Goal: Communication & Community: Answer question/provide support

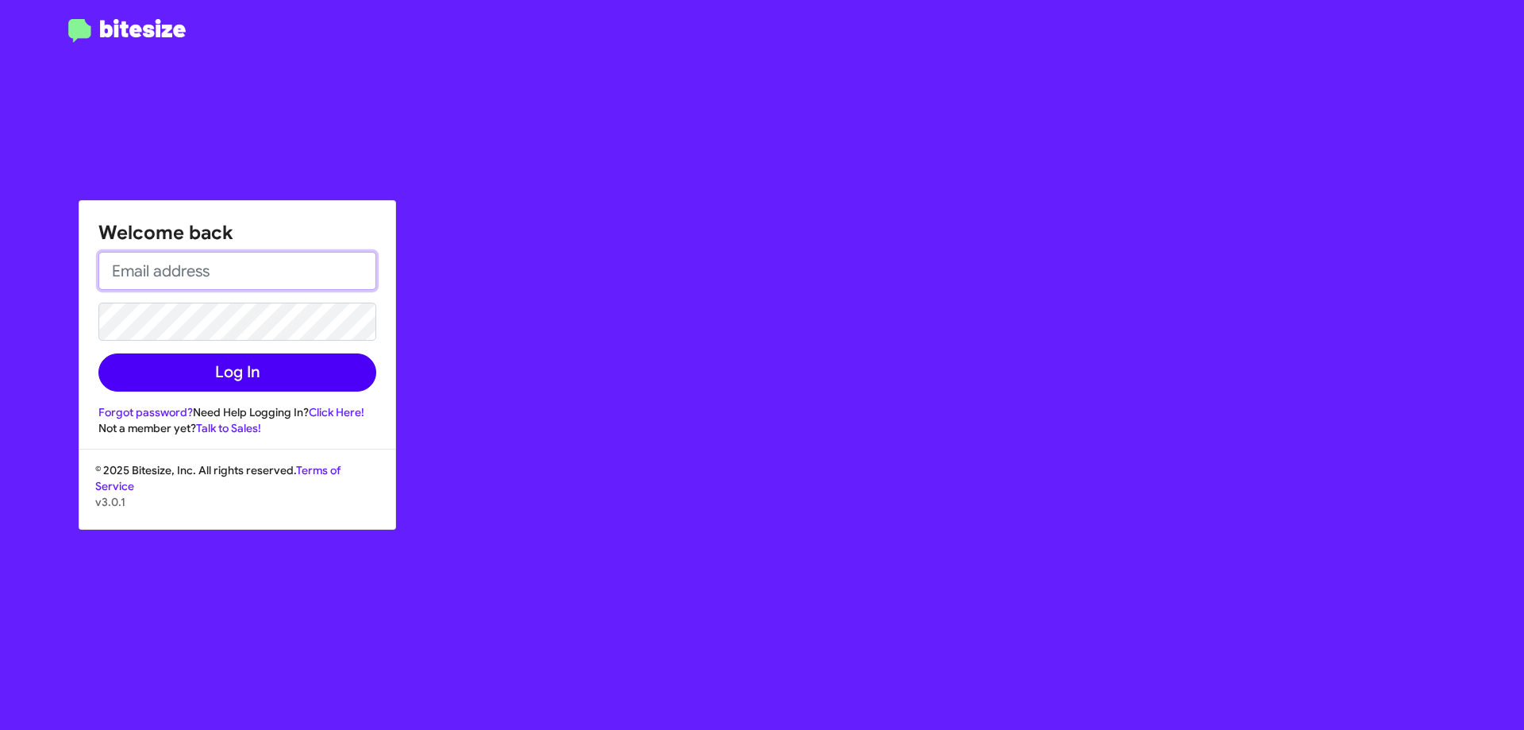
type input "[EMAIL_ADDRESS][DOMAIN_NAME]"
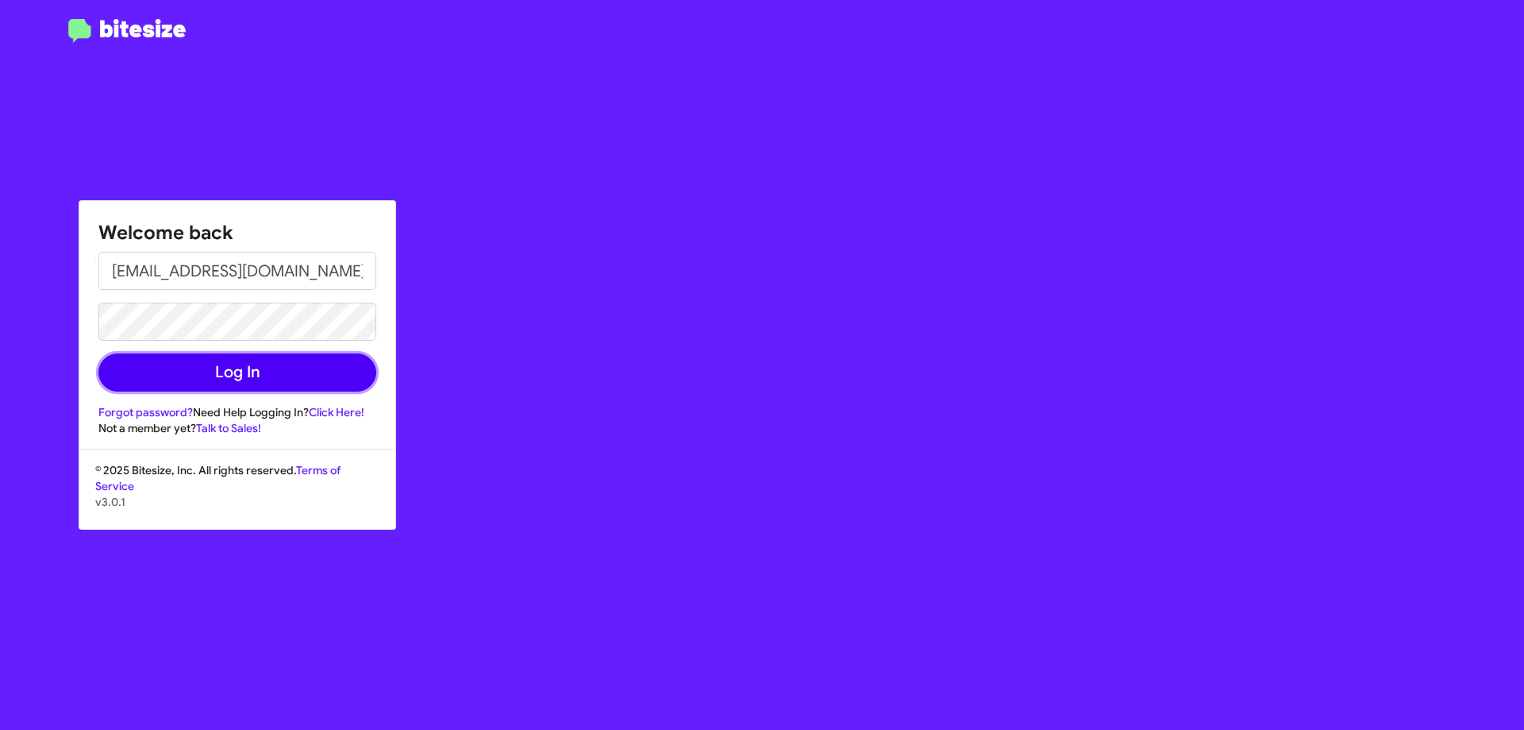
click at [316, 377] on button "Log In" at bounding box center [237, 372] width 278 height 38
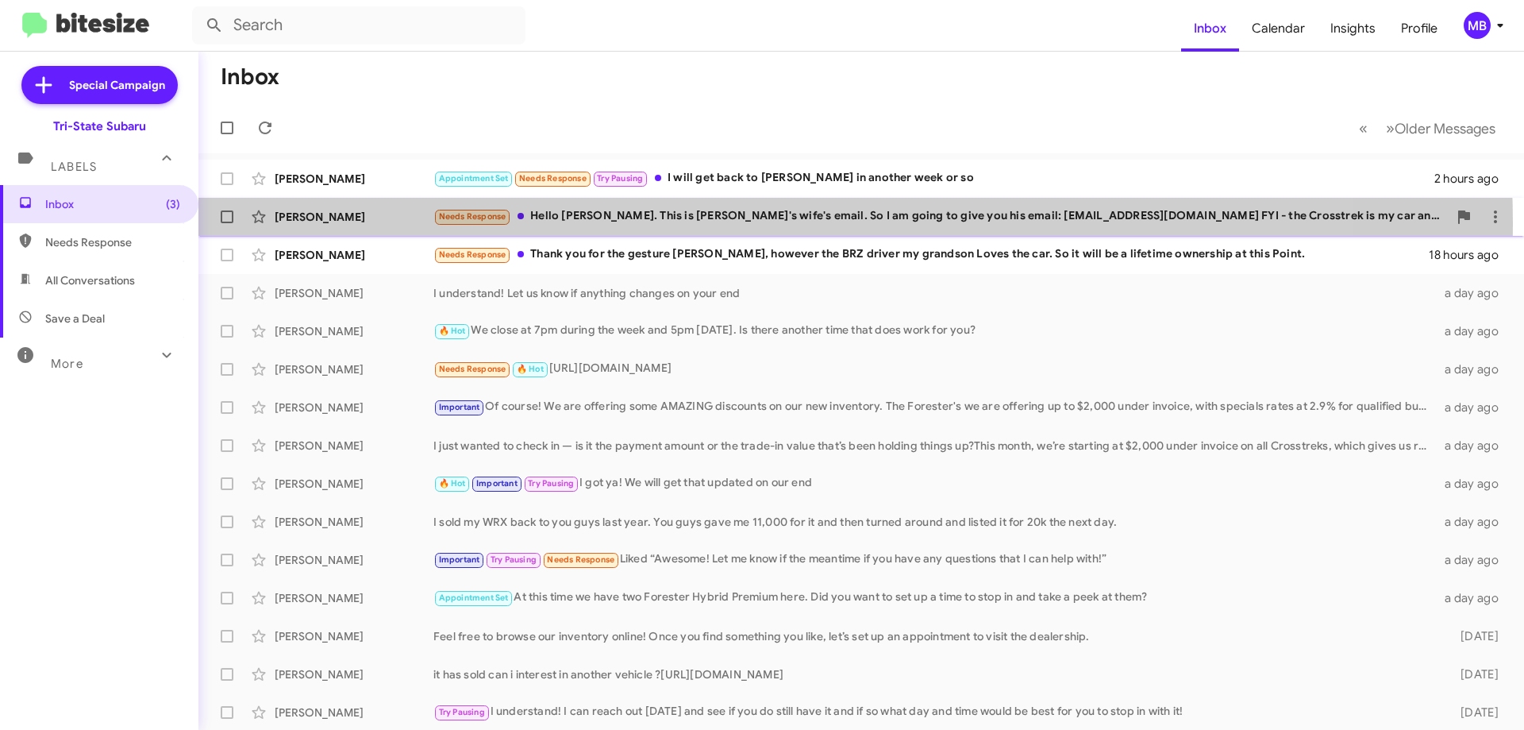
click at [727, 223] on div "Needs Response Hello [PERSON_NAME]. This is [PERSON_NAME]'s wife's email. So I …" at bounding box center [940, 216] width 1015 height 18
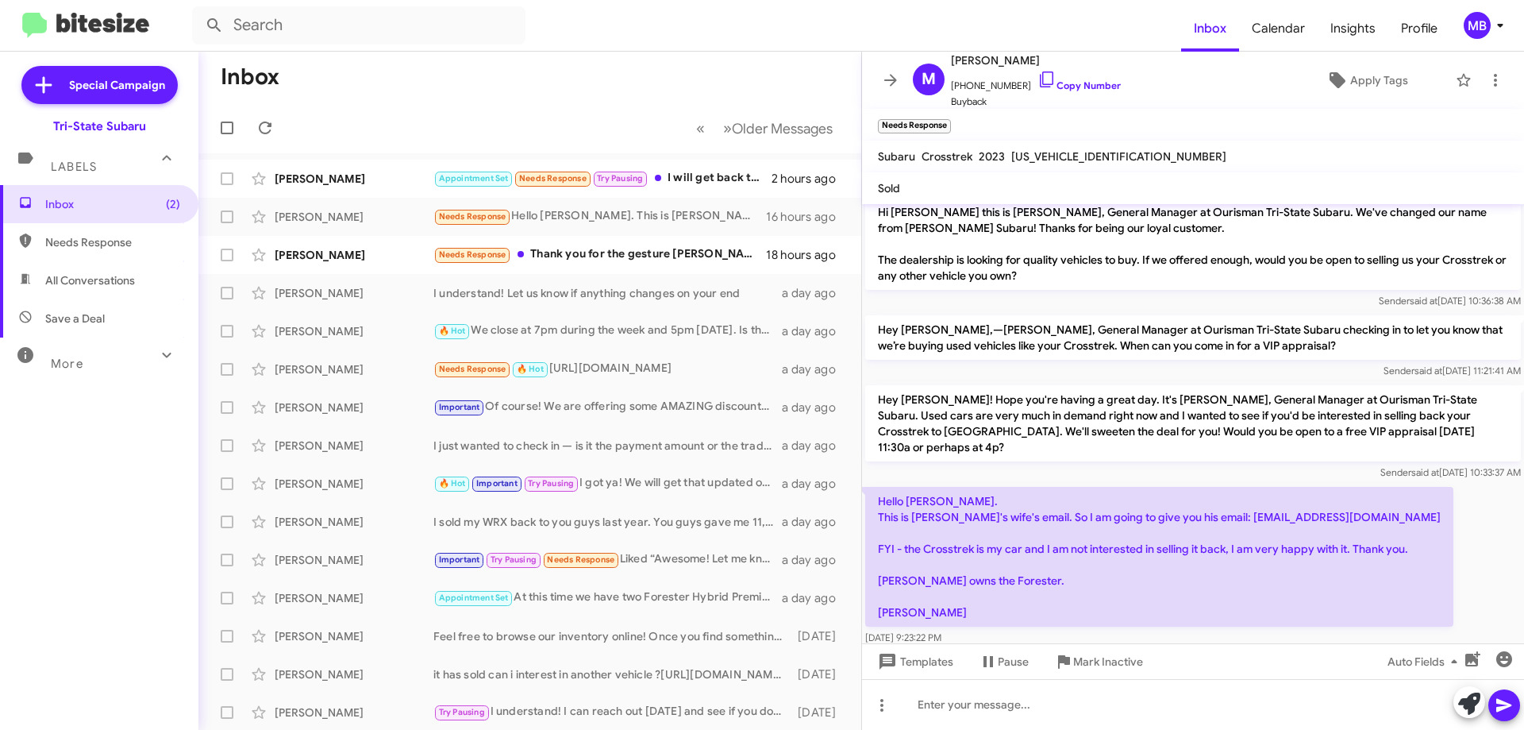
scroll to position [15, 0]
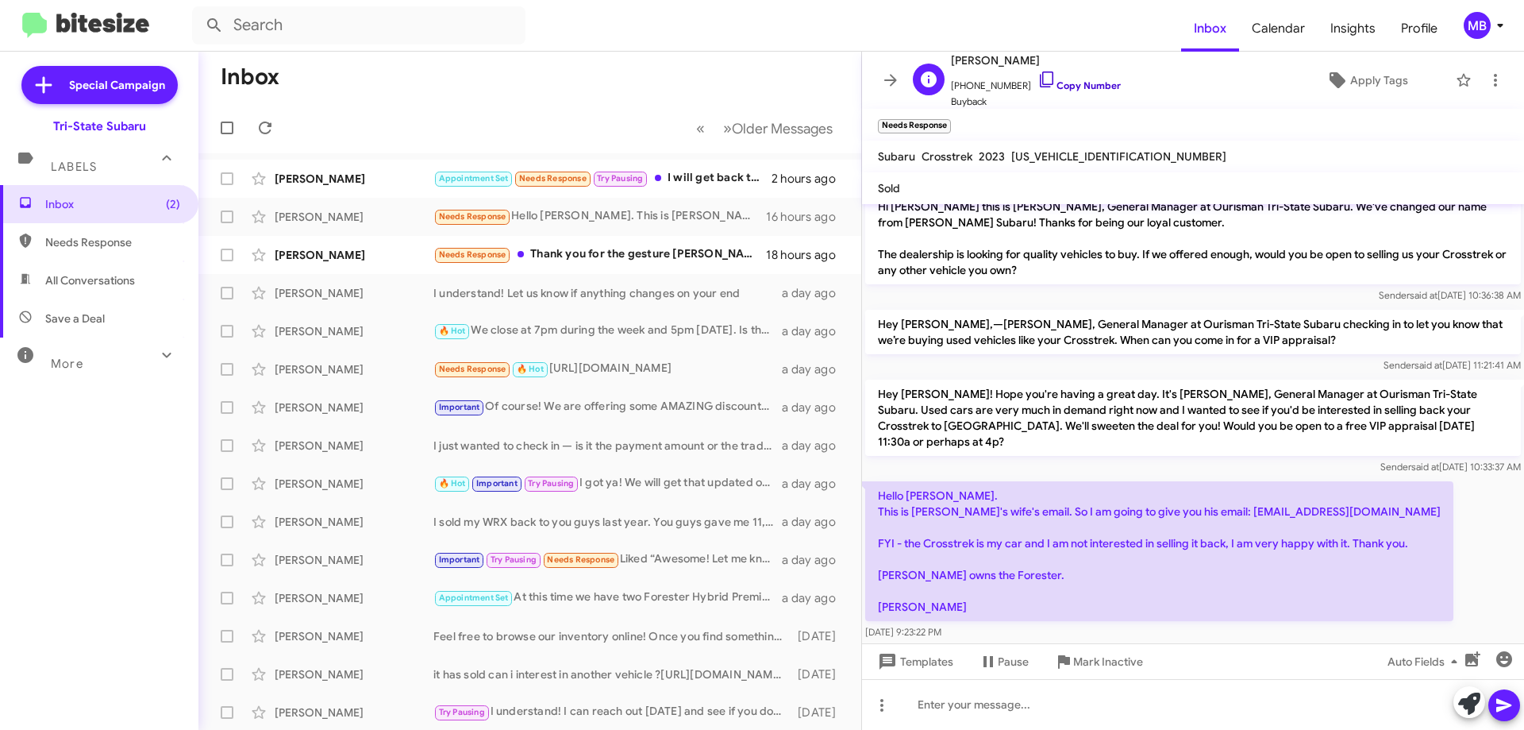
click at [1065, 83] on link "Copy Number" at bounding box center [1079, 85] width 83 height 12
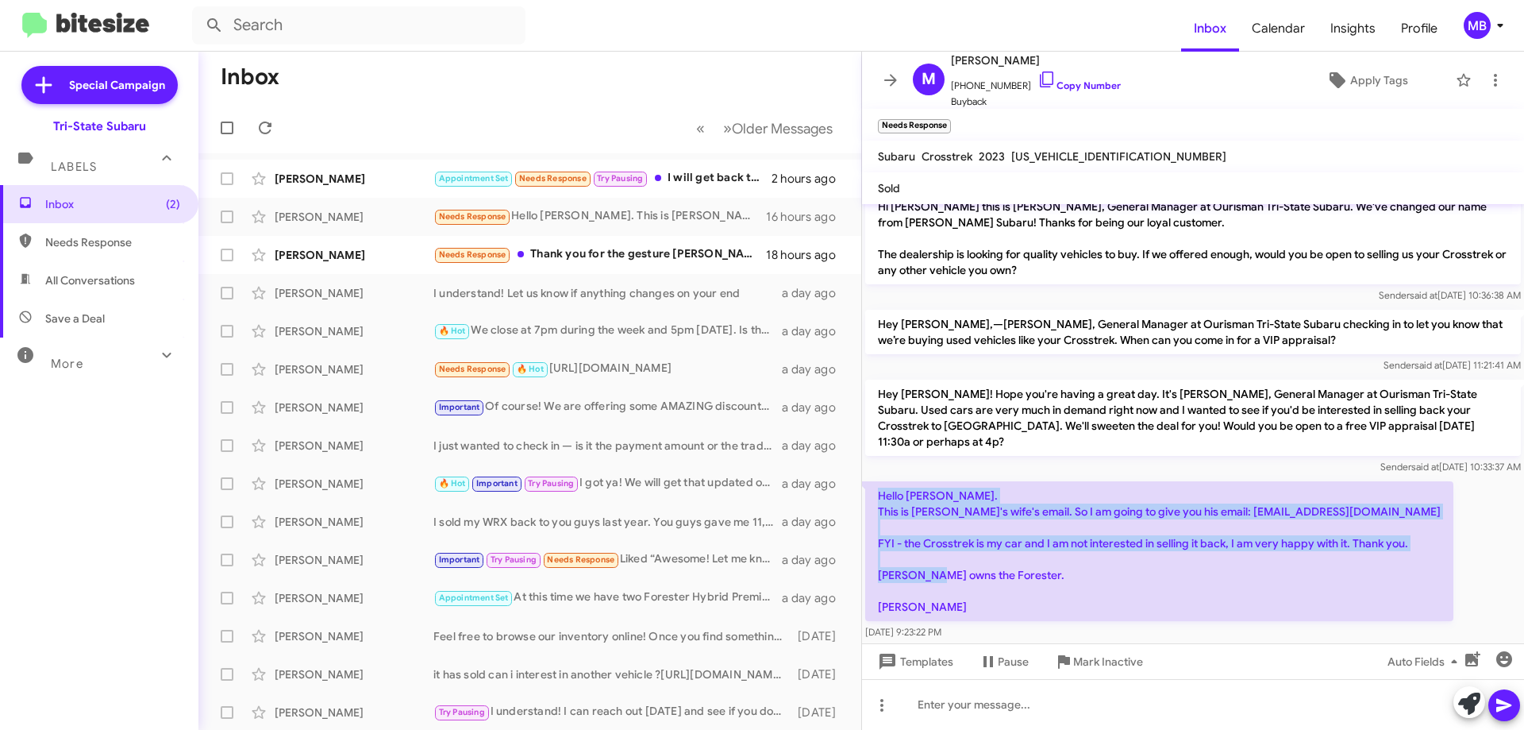
drag, startPoint x: 990, startPoint y: 592, endPoint x: 940, endPoint y: 522, distance: 85.9
click at [873, 481] on p "Hello [PERSON_NAME]. This is [PERSON_NAME]'s wife's email. So I am going to giv…" at bounding box center [1159, 551] width 588 height 140
copy p "Hello [PERSON_NAME]. This is [PERSON_NAME]'s wife's email. So I am going to giv…"
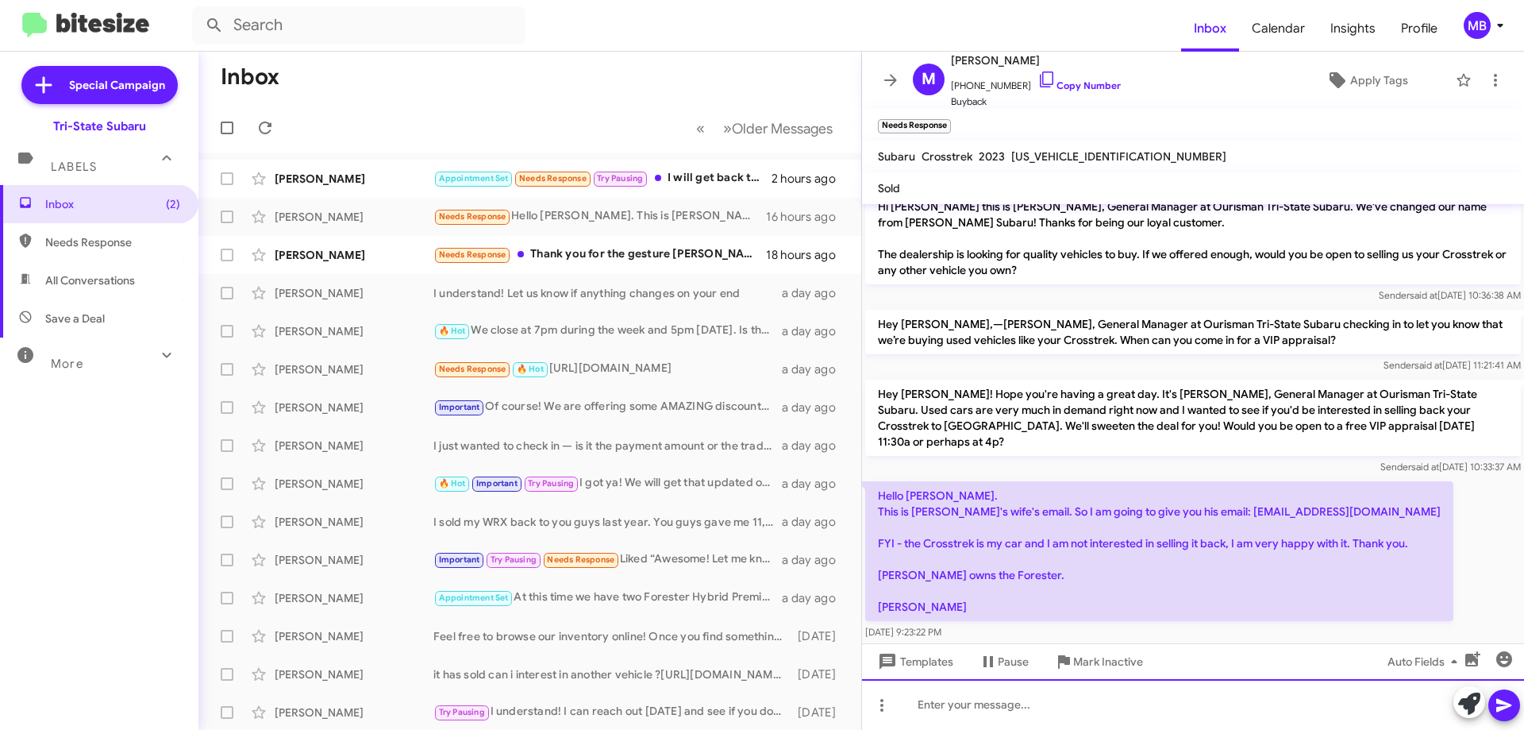
drag, startPoint x: 1108, startPoint y: 708, endPoint x: 1154, endPoint y: 714, distance: 46.4
click at [1108, 708] on div at bounding box center [1193, 704] width 662 height 51
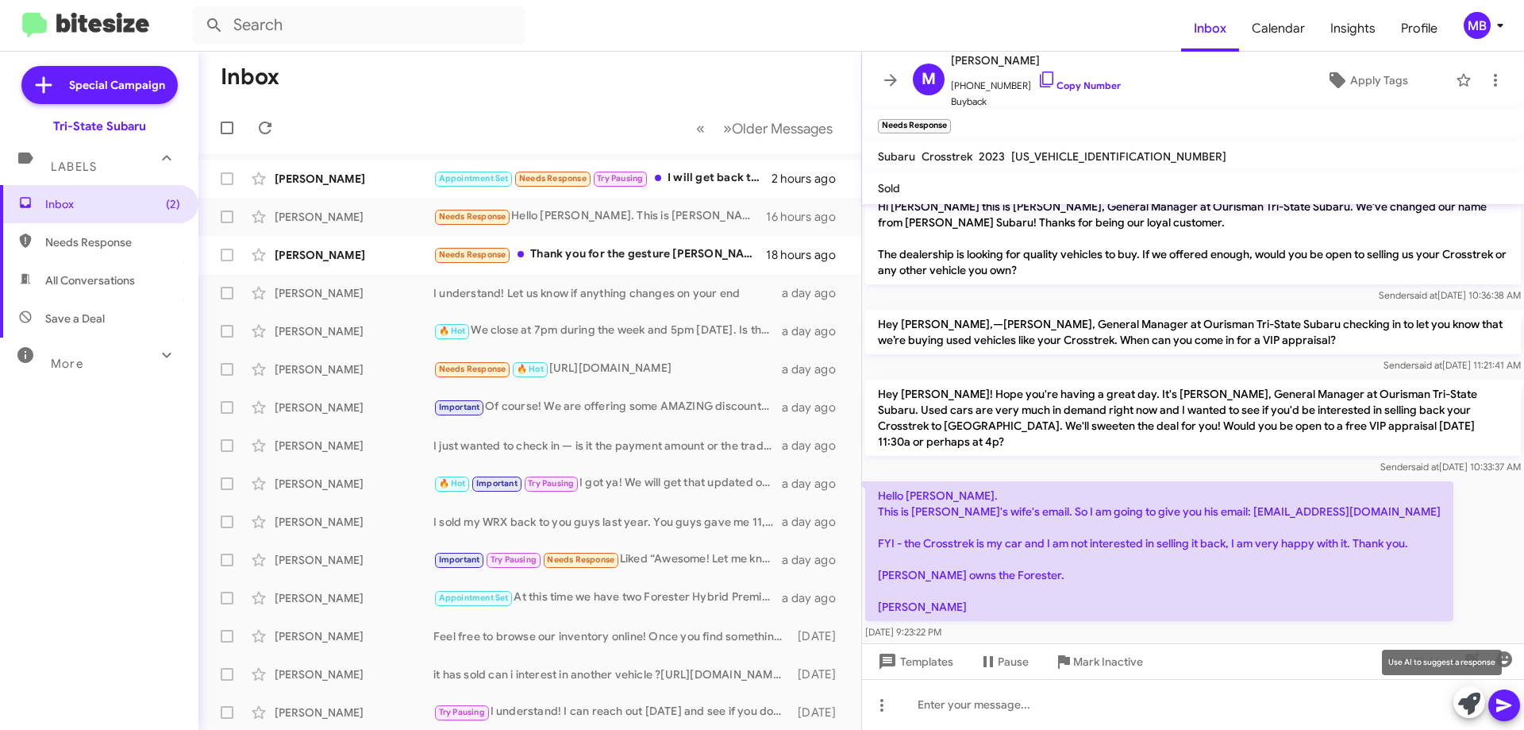
click at [1466, 702] on icon at bounding box center [1469, 703] width 22 height 22
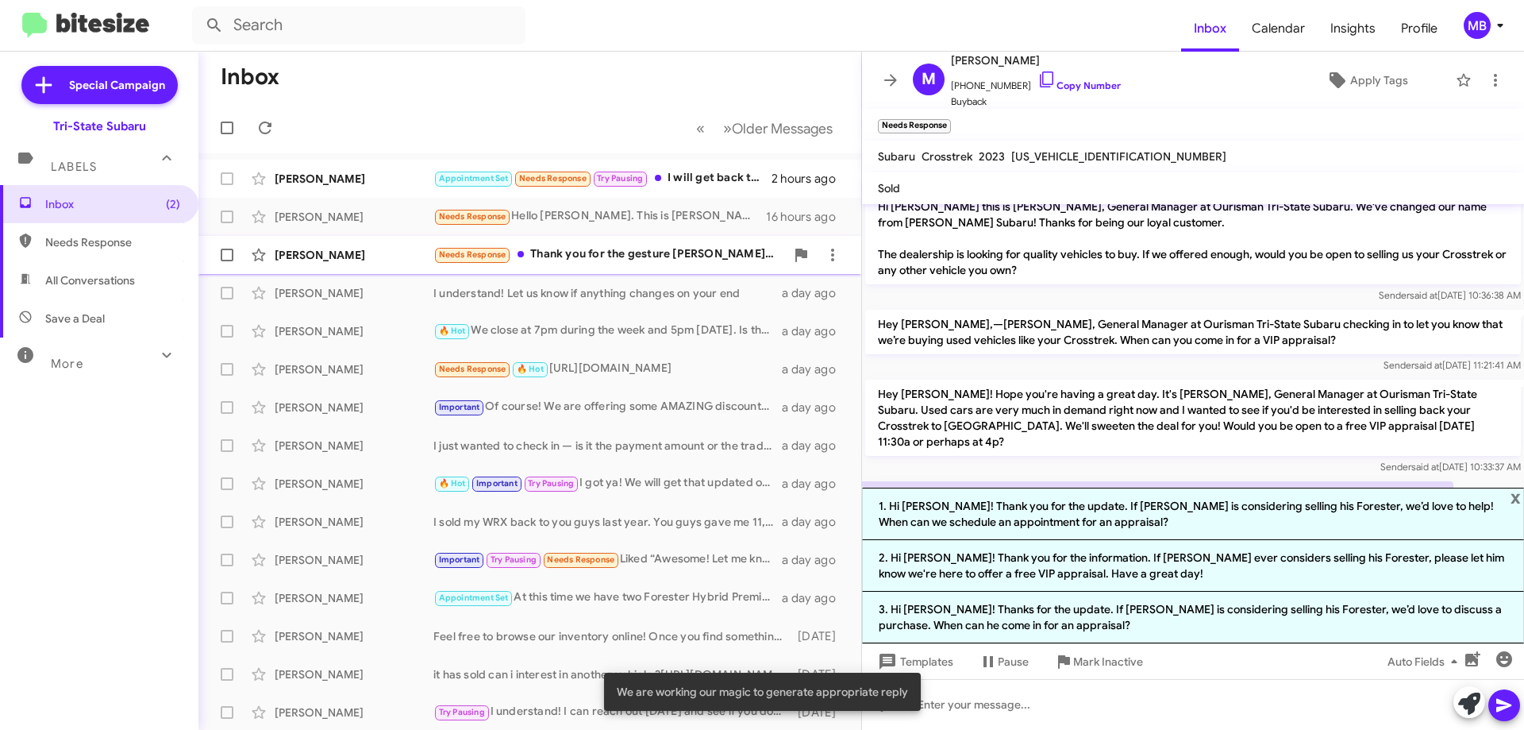
click at [695, 260] on div "Needs Response Thank you for the gesture [PERSON_NAME], however the BRZ driver …" at bounding box center [609, 254] width 352 height 18
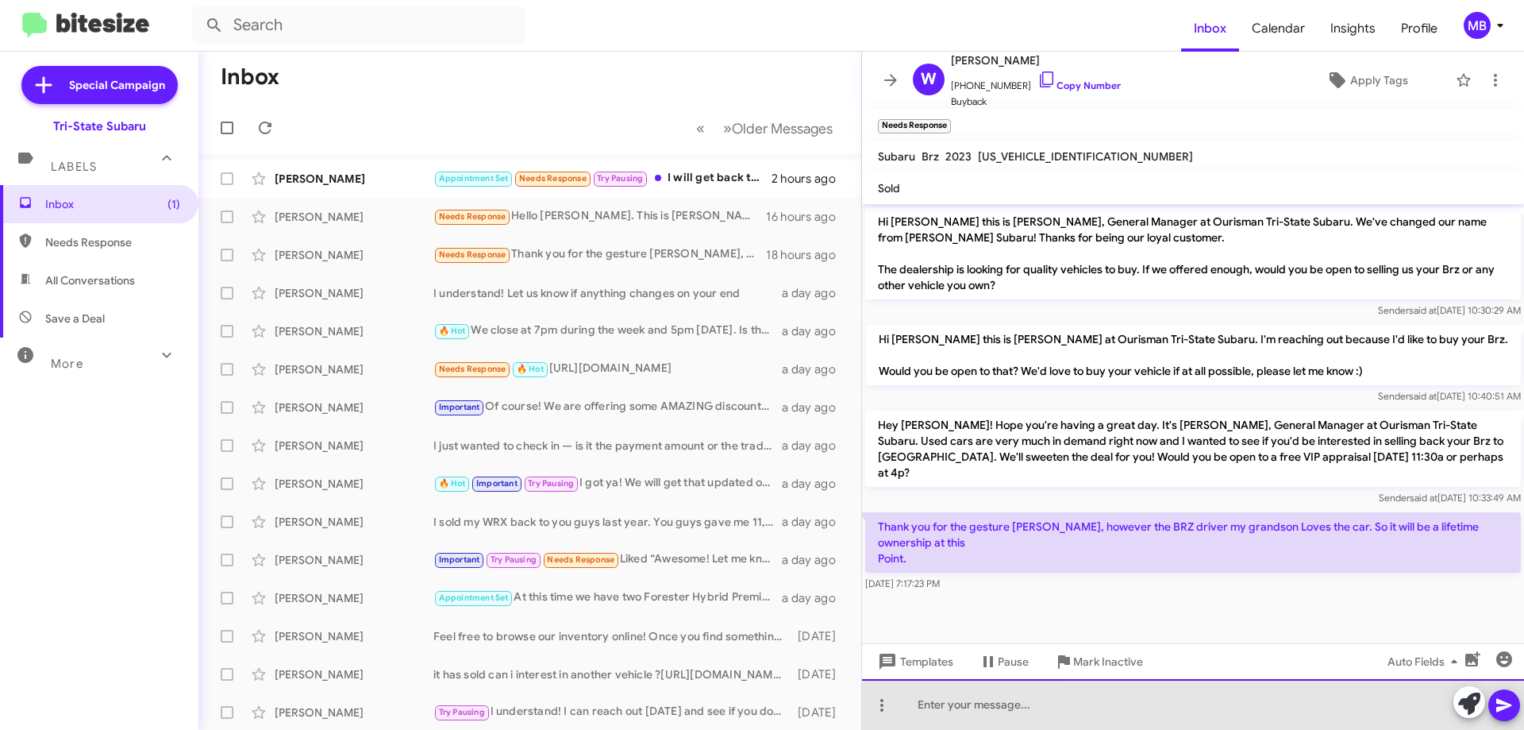
click at [1308, 711] on div at bounding box center [1193, 704] width 662 height 51
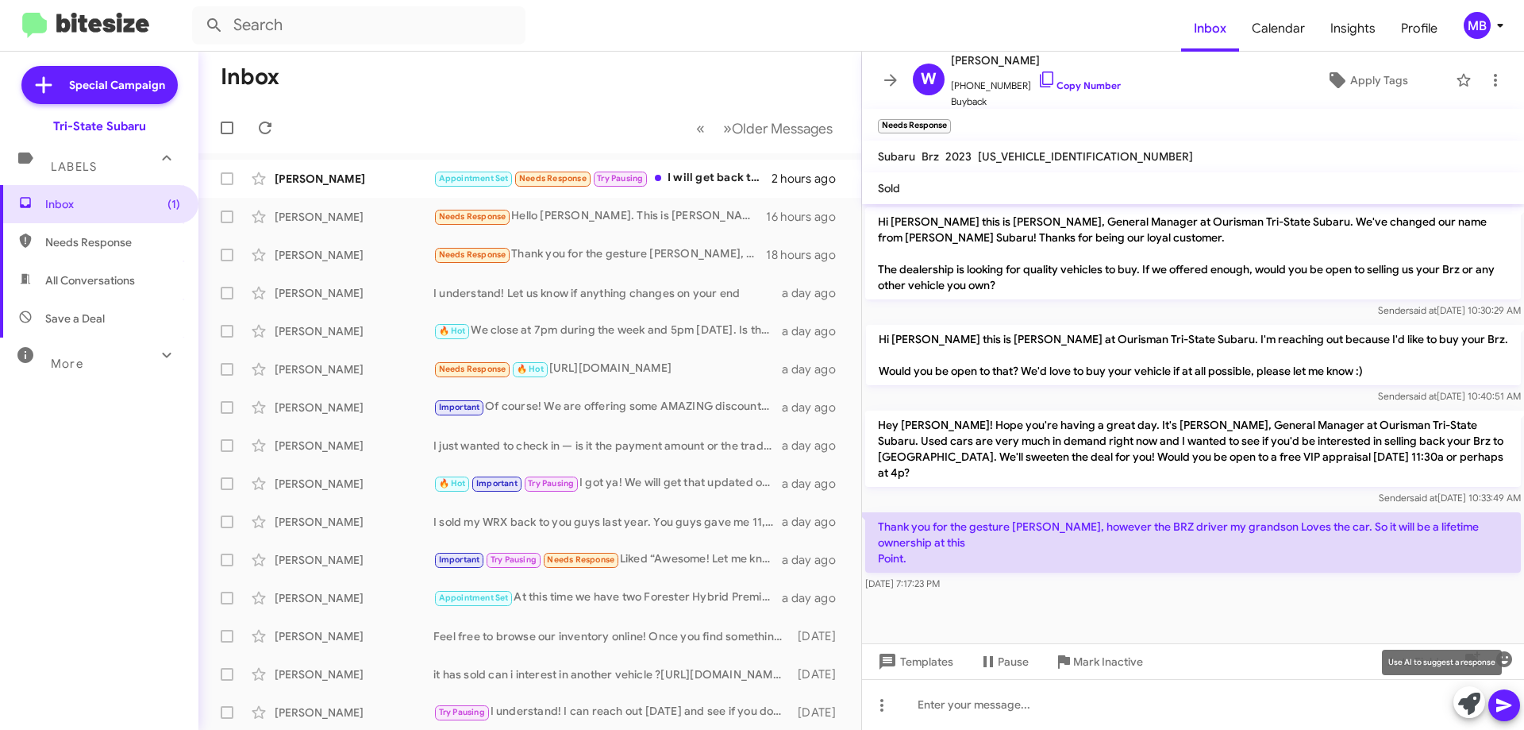
click at [1474, 701] on icon at bounding box center [1469, 703] width 22 height 22
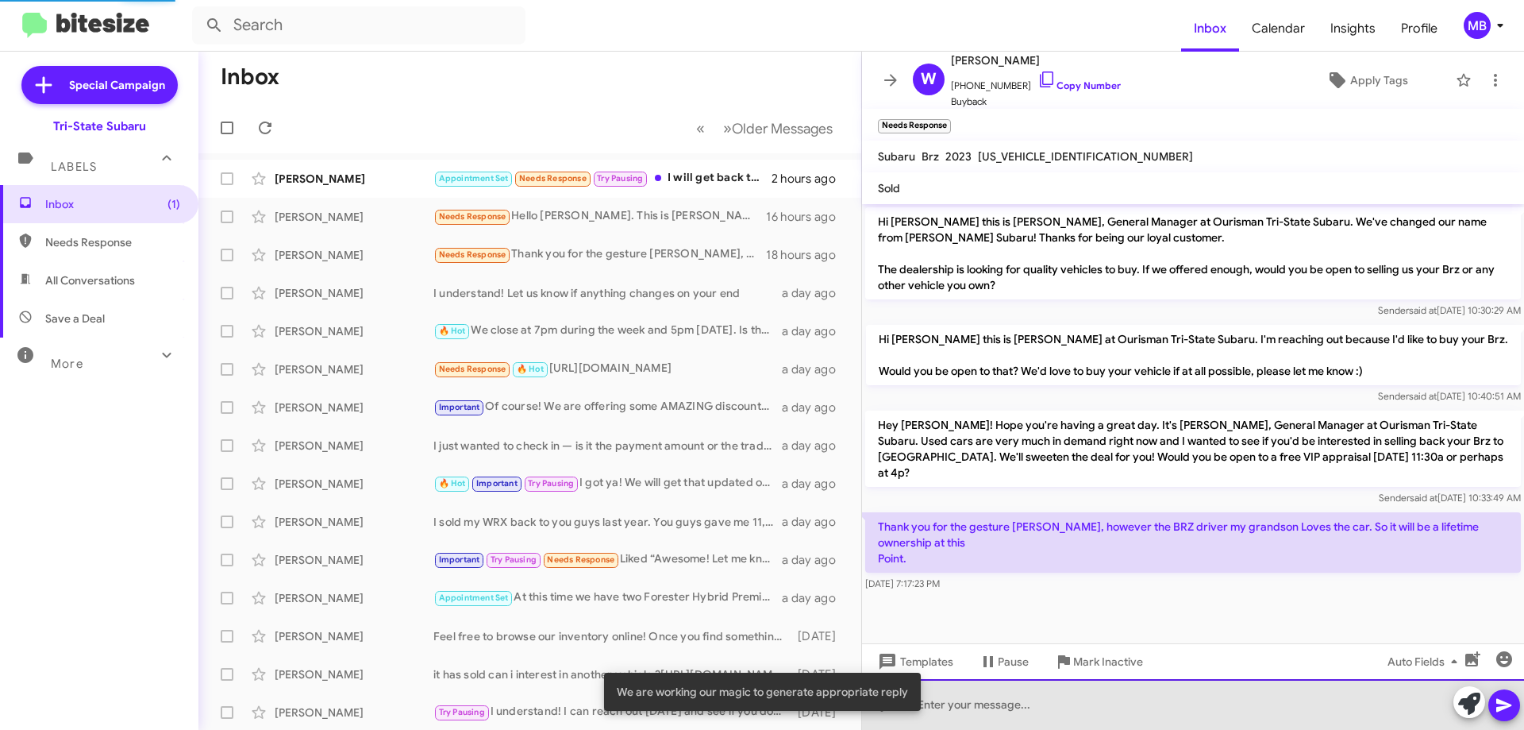
click at [1312, 706] on div at bounding box center [1193, 704] width 662 height 51
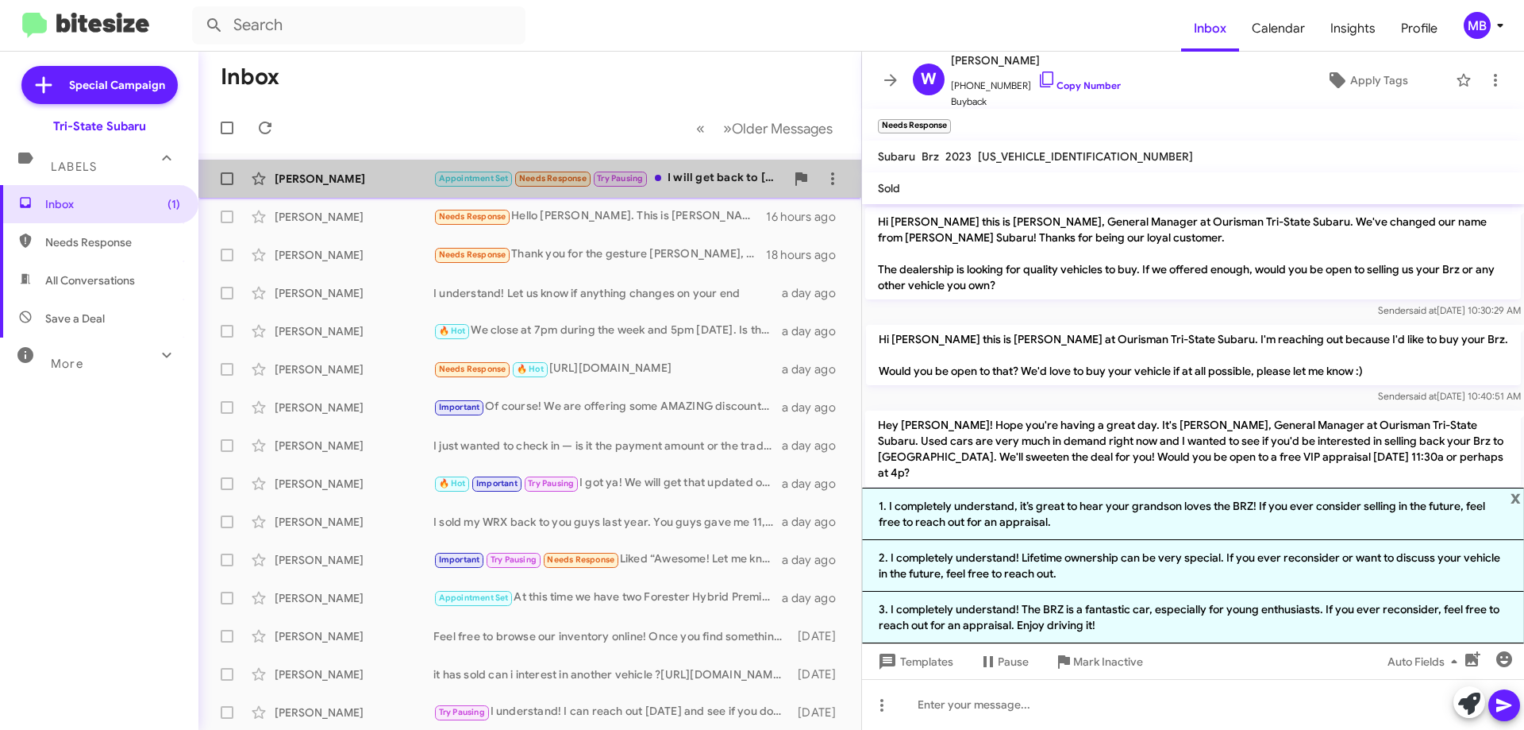
click at [720, 171] on div "Appointment Set Needs Response Try Pausing I will get back to [PERSON_NAME] in …" at bounding box center [609, 178] width 352 height 18
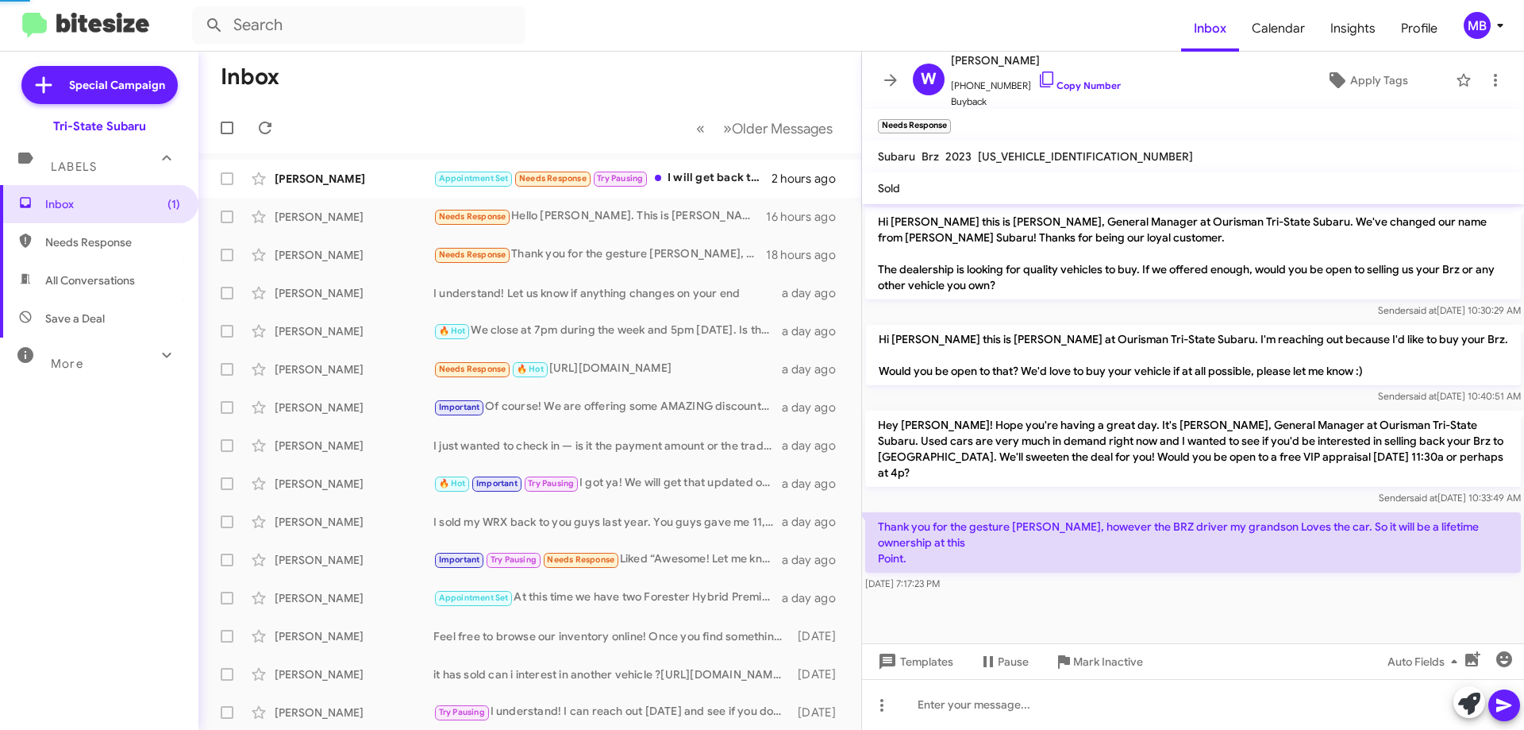
scroll to position [159, 0]
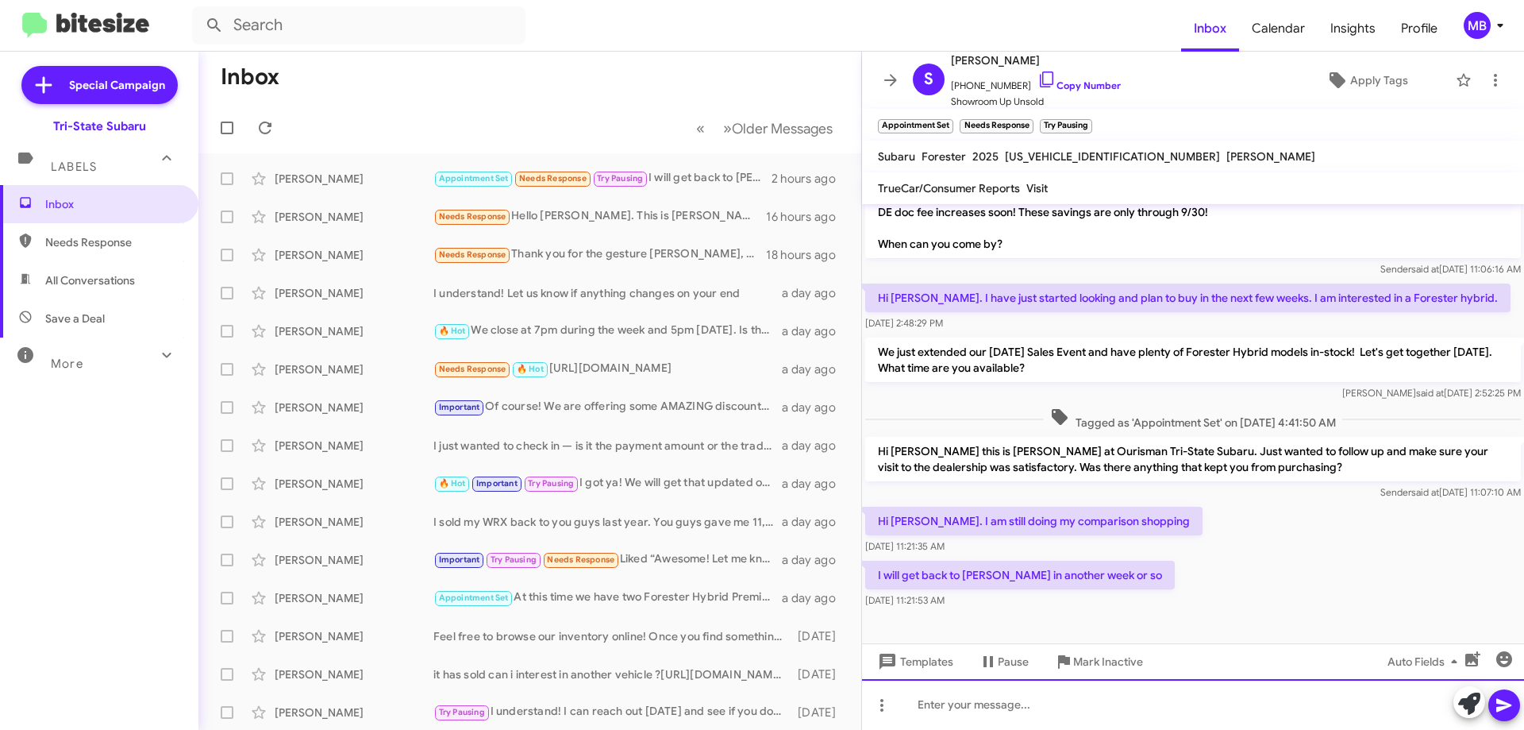
click at [1038, 710] on div at bounding box center [1193, 704] width 662 height 51
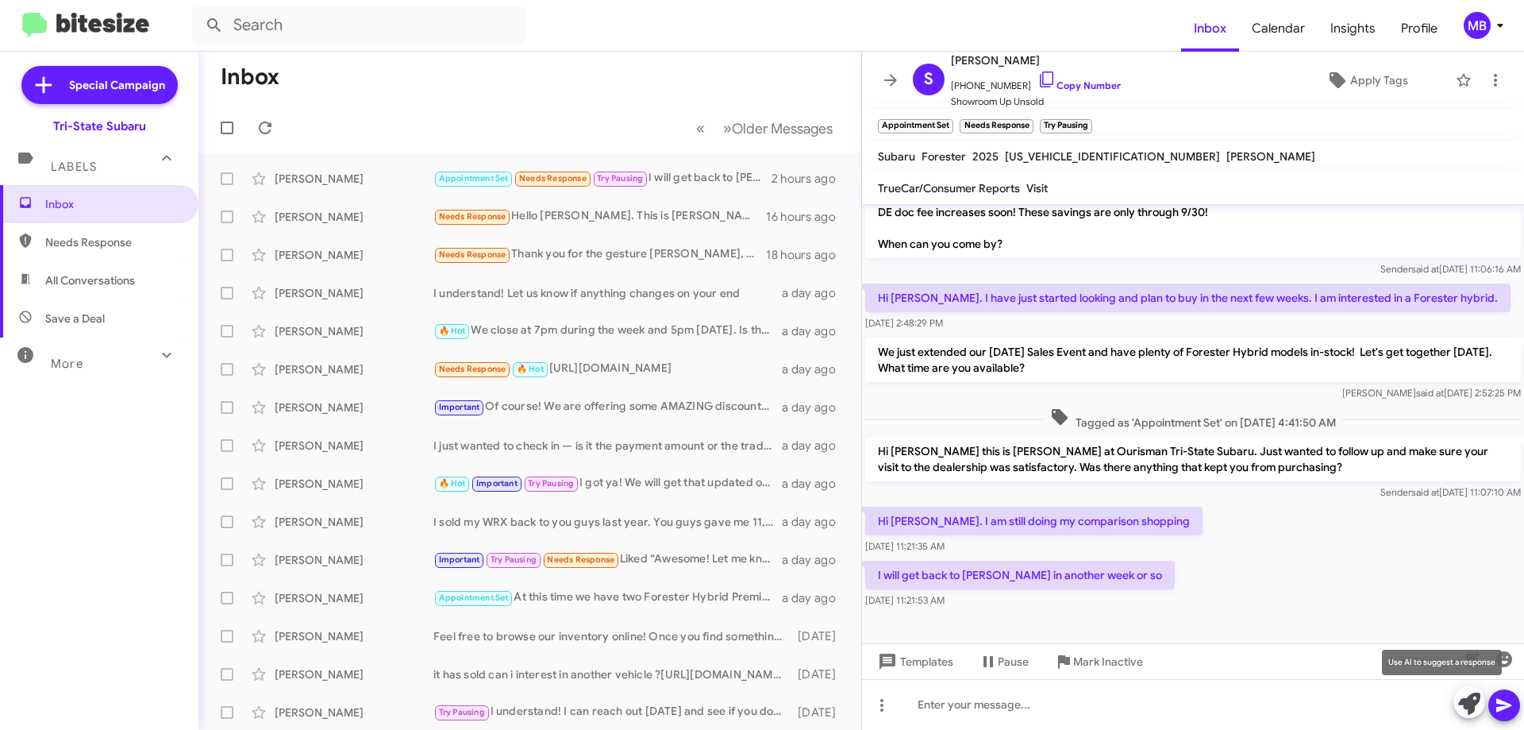
click at [1473, 708] on icon at bounding box center [1469, 703] width 22 height 22
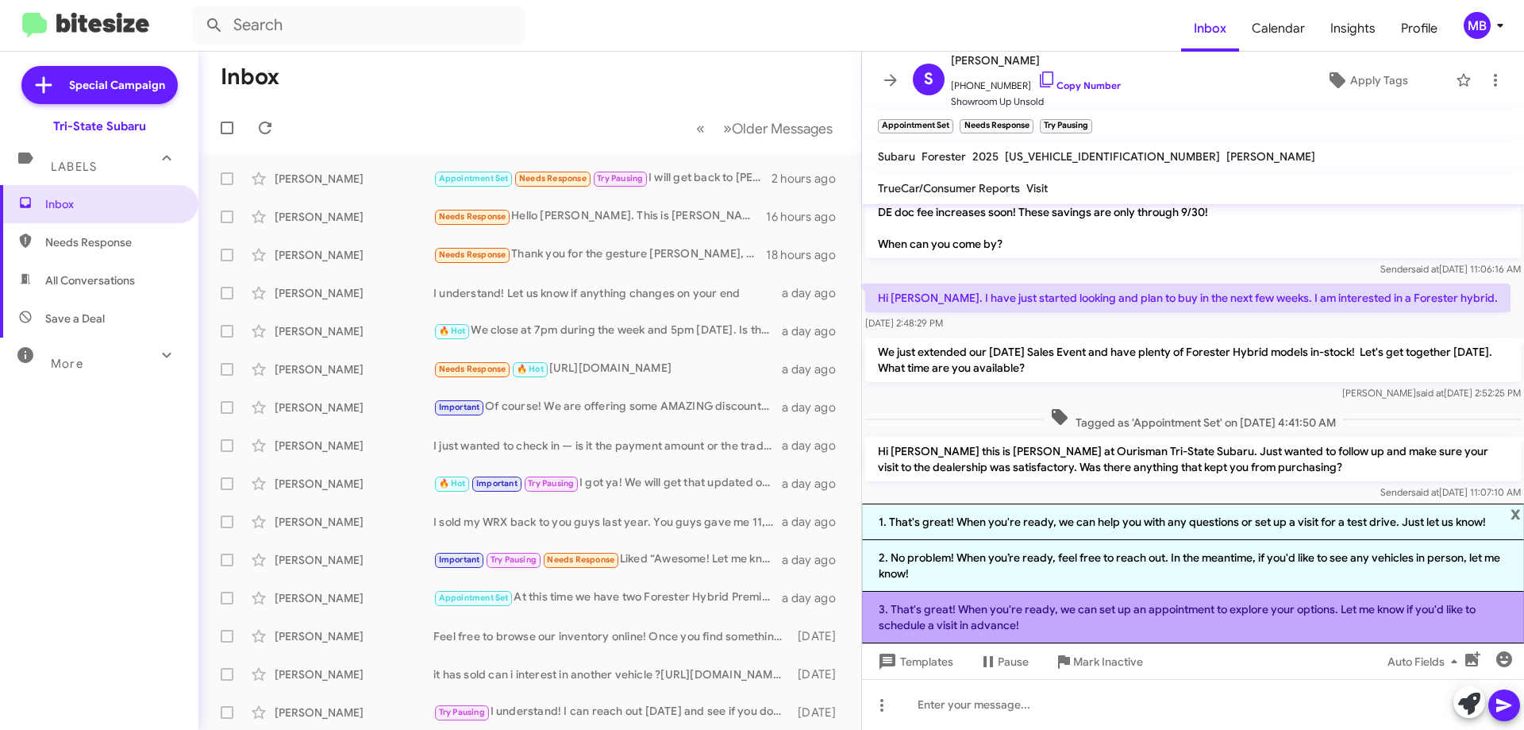
click at [1277, 614] on li "3. That's great! When you're ready, we can set up an appointment to explore you…" at bounding box center [1193, 617] width 662 height 52
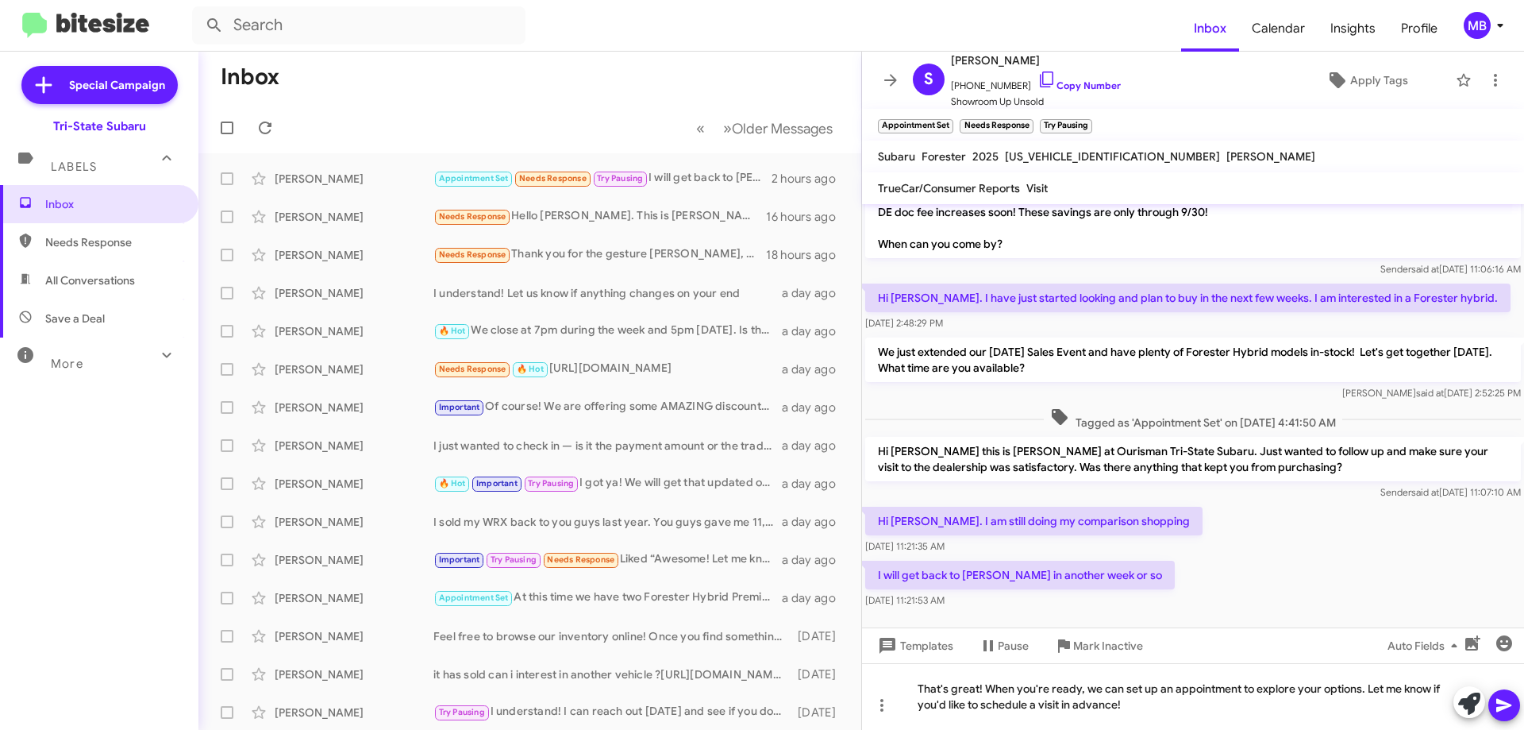
drag, startPoint x: 1504, startPoint y: 706, endPoint x: 1447, endPoint y: 572, distance: 144.8
click at [1502, 698] on icon at bounding box center [1504, 704] width 19 height 19
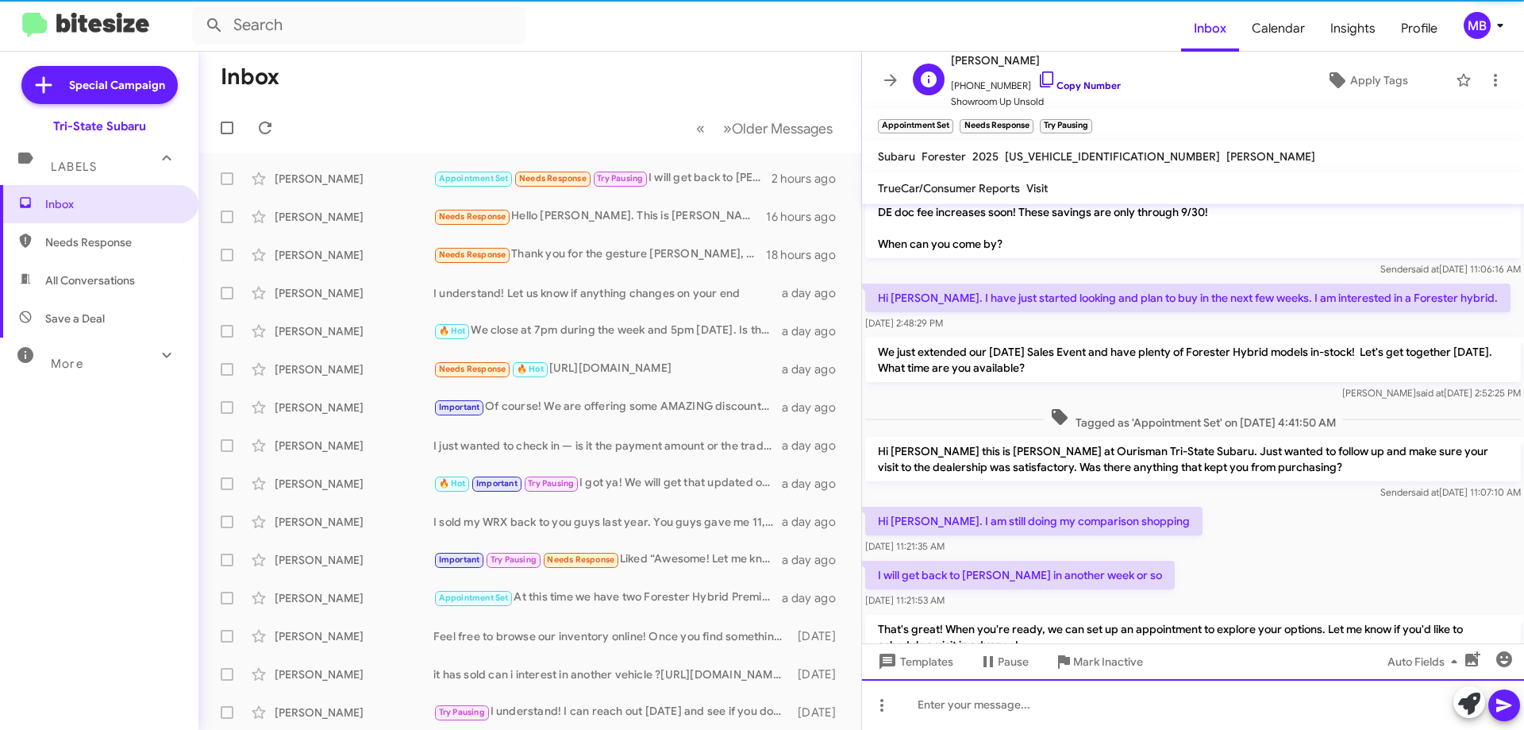
scroll to position [0, 0]
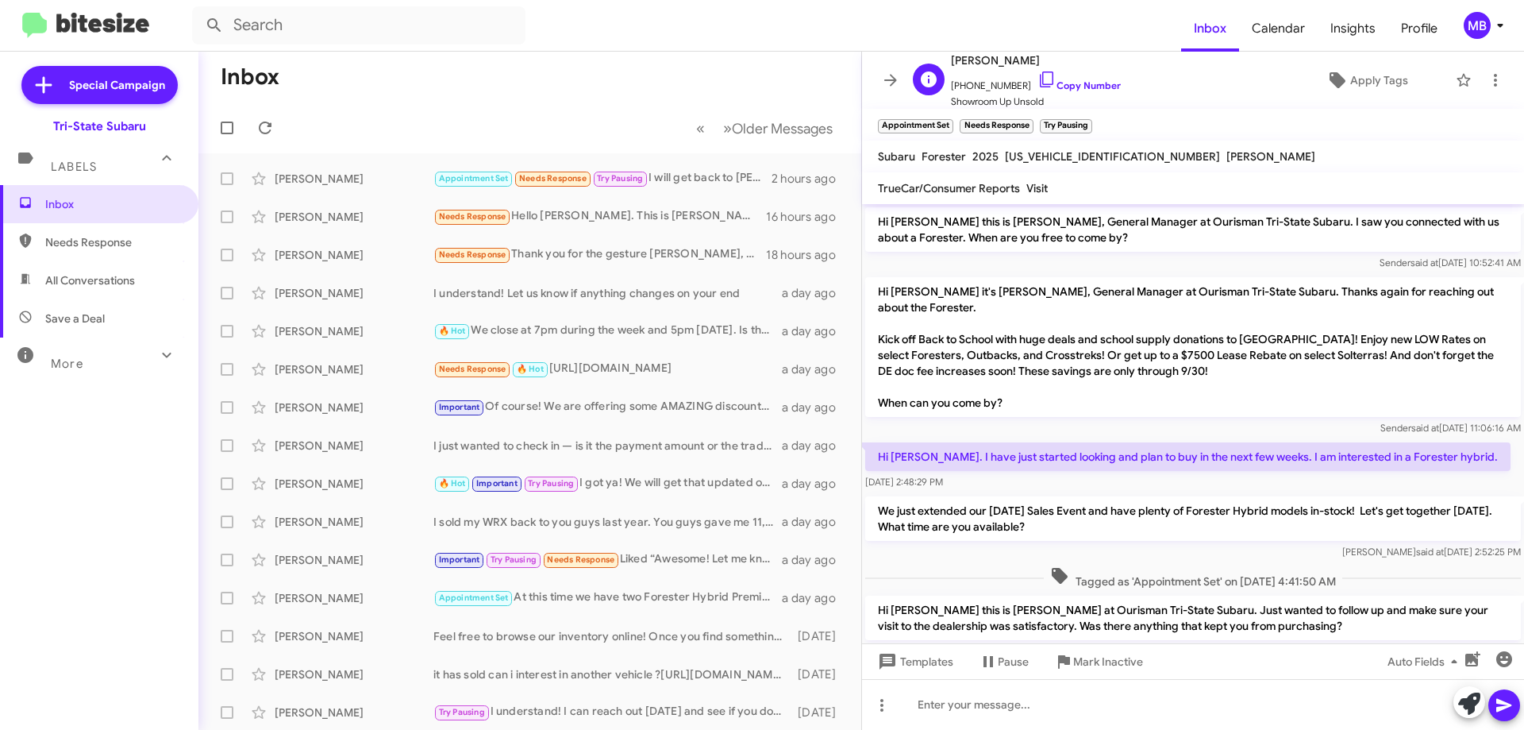
click at [1085, 91] on span "[PHONE_NUMBER] Copy Number" at bounding box center [1036, 82] width 170 height 24
click at [1080, 85] on link "Copy Number" at bounding box center [1079, 85] width 83 height 12
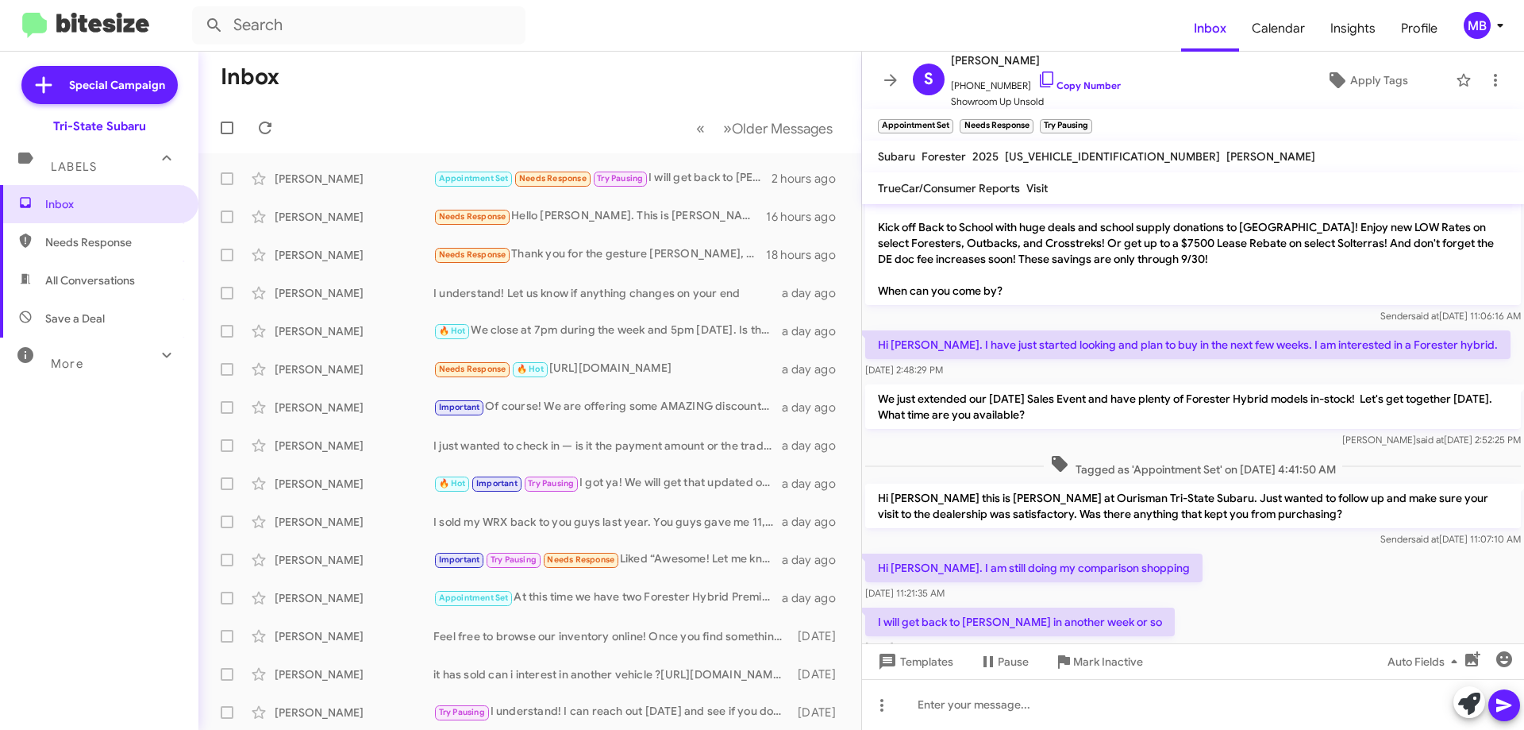
scroll to position [233, 0]
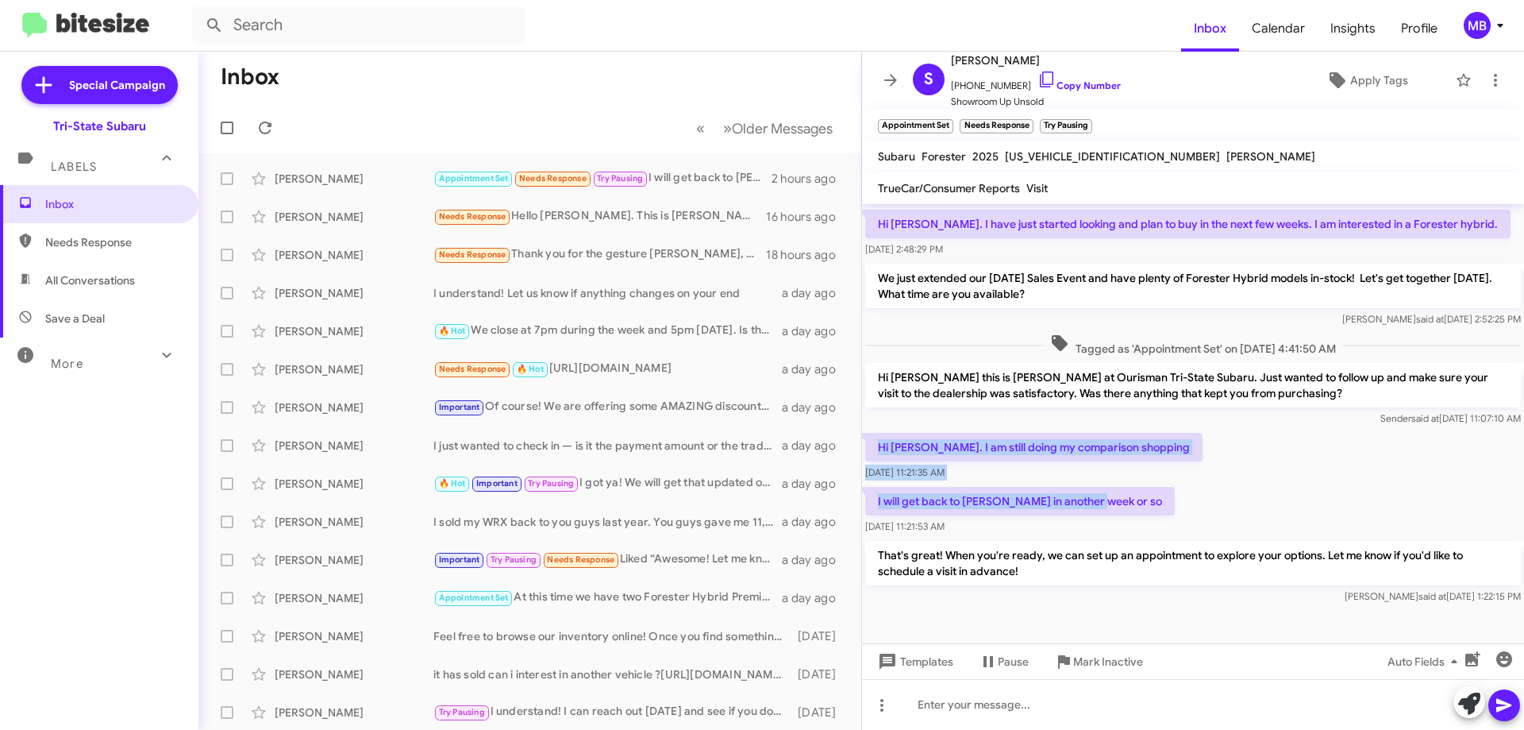
drag, startPoint x: 1054, startPoint y: 499, endPoint x: 874, endPoint y: 437, distance: 189.6
click at [874, 437] on div "Hi [PERSON_NAME] this is [PERSON_NAME], General Manager at Ourisman Tri-State S…" at bounding box center [1193, 289] width 662 height 636
copy div "Hi [PERSON_NAME]. I am still doing my comparison shopping [DATE] 11:21:35 AM I …"
